Goal: Use online tool/utility

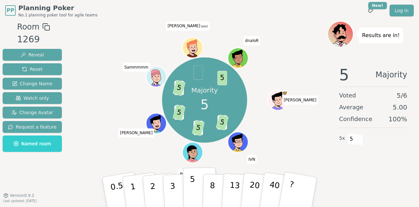
click at [193, 192] on p "5" at bounding box center [193, 191] width 6 height 35
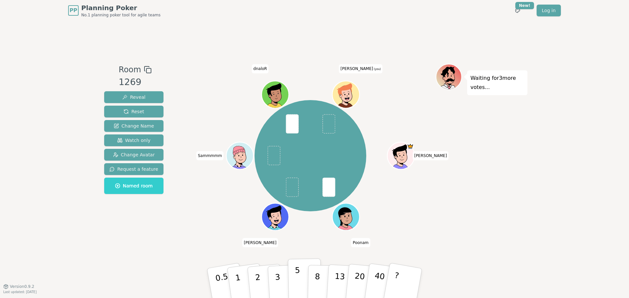
click at [300, 283] on button "5" at bounding box center [305, 284] width 34 height 50
click at [280, 277] on button "3" at bounding box center [285, 283] width 36 height 51
